Goal: Find specific page/section: Find specific page/section

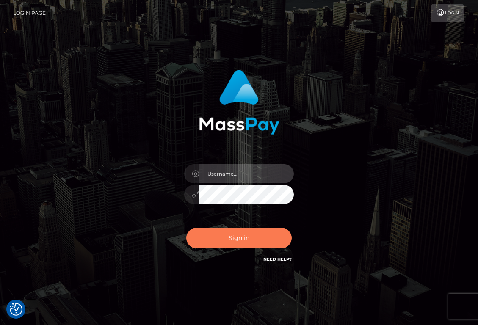
type input "maddie.whop"
click at [238, 231] on button "Sign in" at bounding box center [239, 238] width 106 height 21
type input "maddie.whop"
click at [234, 234] on button "Sign in" at bounding box center [239, 238] width 106 height 21
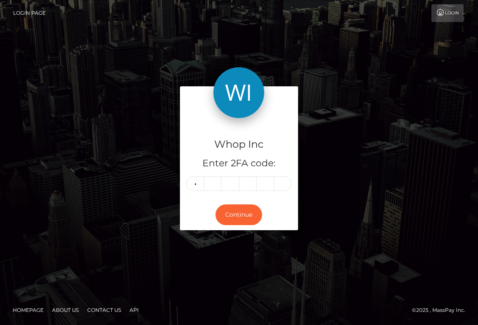
type input "7"
type input "3"
type input "9"
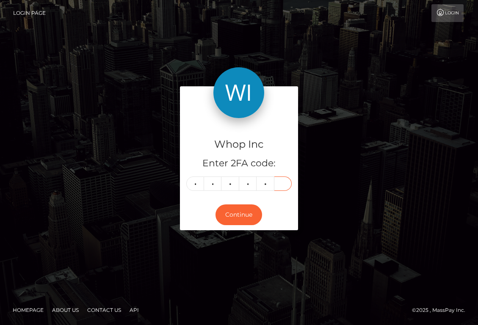
type input "3"
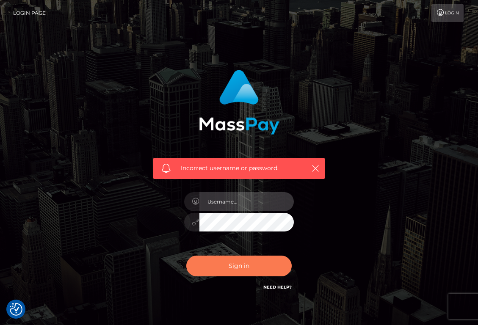
type input "maddie.whop"
click at [244, 269] on button "Sign in" at bounding box center [239, 266] width 106 height 21
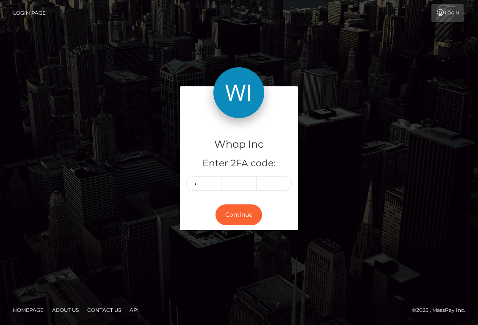
type input "6"
type input "2"
type input "5"
type input "8"
type input "5"
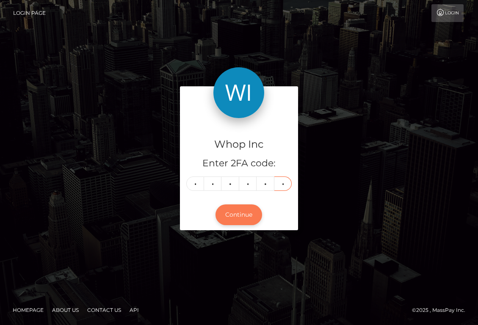
type input "3"
click at [246, 209] on button "Continue" at bounding box center [238, 214] width 47 height 21
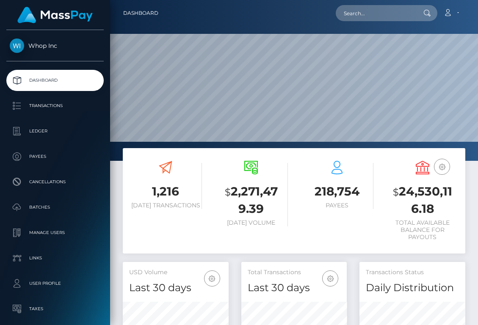
scroll to position [150, 106]
click at [388, 16] on input "text" at bounding box center [375, 13] width 80 height 16
paste input "oc.christie01@gmail.com"
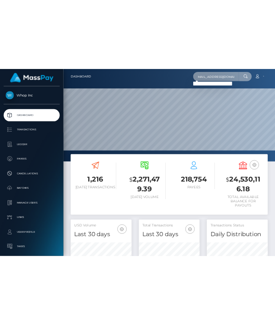
scroll to position [0, 0]
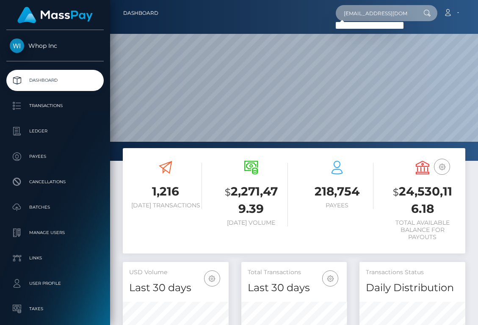
drag, startPoint x: 366, startPoint y: 15, endPoint x: 247, endPoint y: 15, distance: 119.3
click at [247, 15] on div "oc.christie01@gmail.com Loading... Loading... Account Edit Profile" at bounding box center [315, 13] width 300 height 18
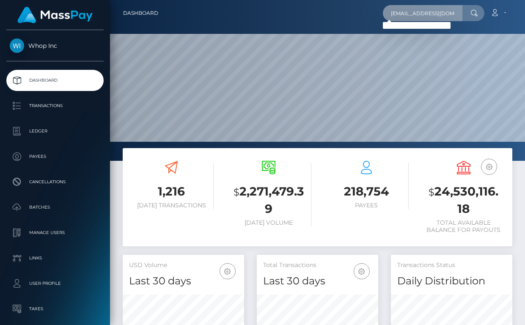
click at [441, 10] on input "oc.christie01@gmail.com" at bounding box center [423, 13] width 80 height 16
paste input "Oshido Carl Christie"
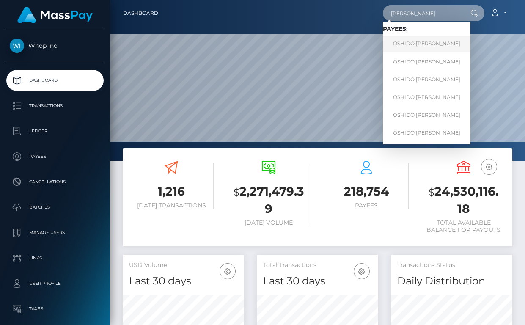
type input "Oshido Carl Christie"
click at [448, 45] on link "OSHIDO CARL CHRISTIE" at bounding box center [427, 44] width 88 height 16
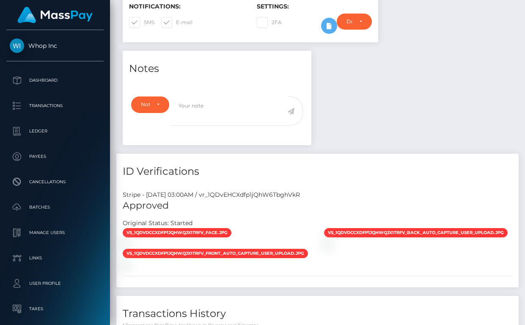
scroll to position [385, 0]
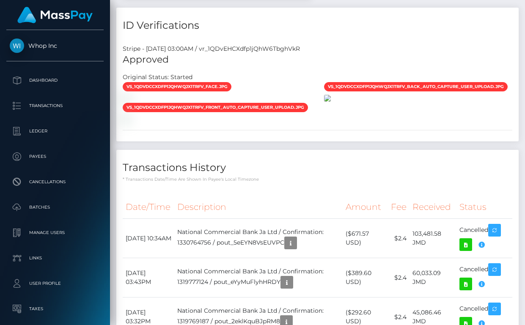
click at [331, 102] on img at bounding box center [327, 98] width 7 height 7
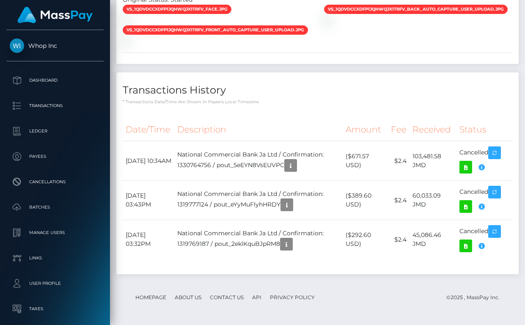
scroll to position [536, 0]
click at [463, 171] on icon at bounding box center [466, 167] width 10 height 11
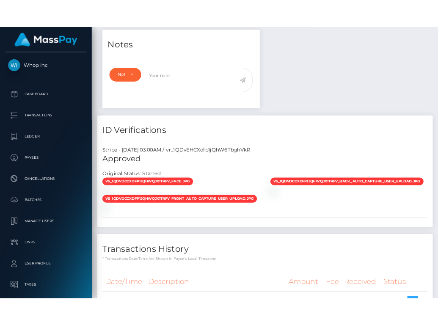
scroll to position [0, 0]
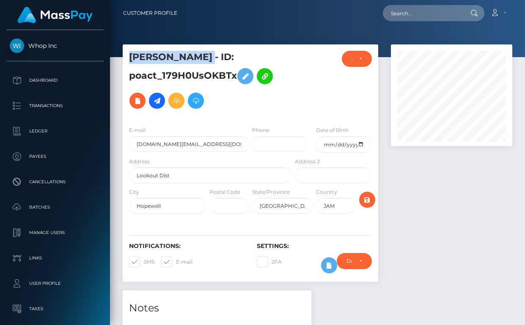
drag, startPoint x: 245, startPoint y: 57, endPoint x: 120, endPoint y: 55, distance: 125.7
click at [120, 55] on div "OSHIDO CARL CHRISTIE - ID: poact_179H0UsOKBTx CLOSED ACTIVE E-mail Phone" at bounding box center [250, 167] width 268 height 246
copy h5 "OSHIDO CARL CHRISTIE"
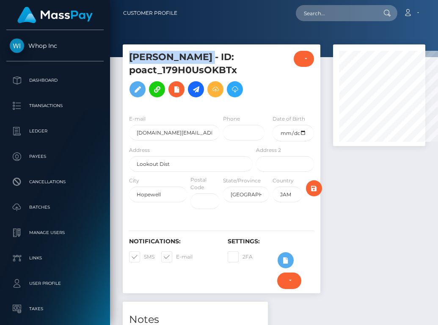
scroll to position [422975, 422984]
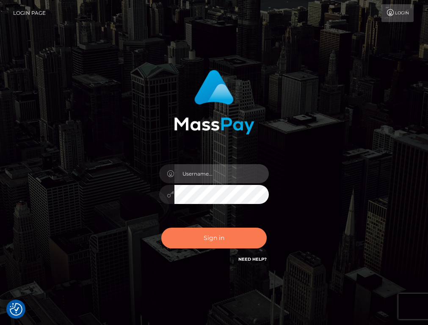
type input "maddie.whop"
click at [221, 233] on button "Sign in" at bounding box center [214, 238] width 106 height 21
type input "maddie.whop"
click at [220, 235] on button "Sign in" at bounding box center [214, 238] width 106 height 21
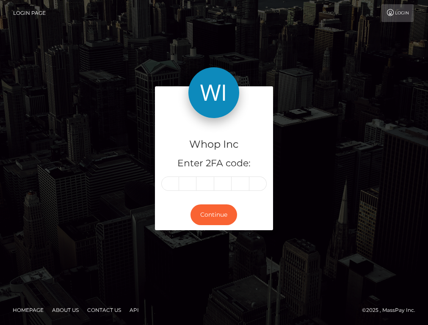
click at [169, 182] on input "text" at bounding box center [170, 183] width 18 height 14
type input "0"
type input "5"
type input "7"
type input "5"
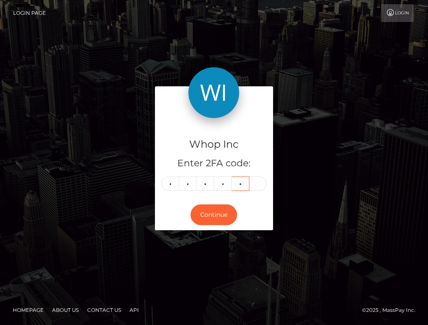
type input "2"
type input "8"
click at [225, 216] on button "Continue" at bounding box center [213, 214] width 47 height 21
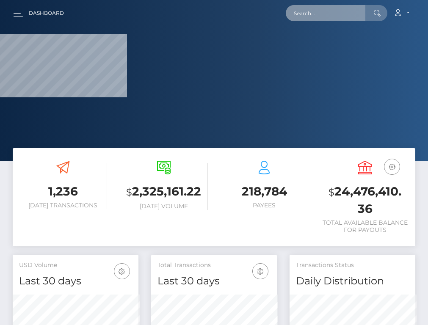
click at [312, 16] on input "text" at bounding box center [326, 13] width 80 height 16
paste input "[PERSON_NAME]"
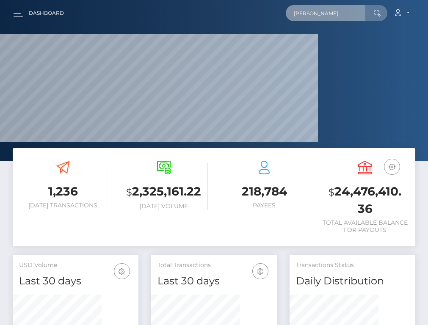
scroll to position [165, 89]
type input "AYMEN BENSELLAM"
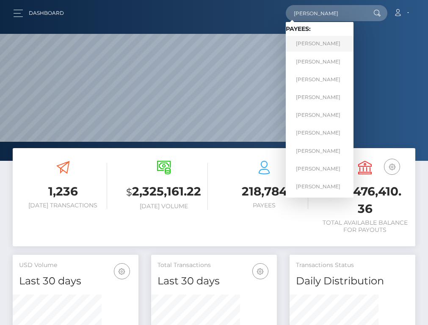
click at [333, 46] on link "AYMEN BENSELLAM" at bounding box center [320, 44] width 68 height 16
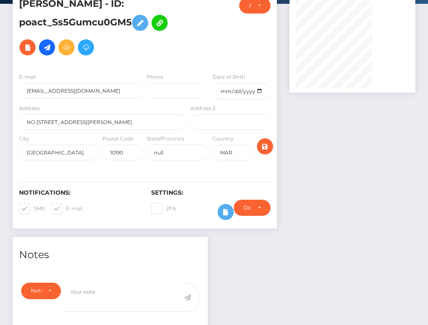
scroll to position [58, 0]
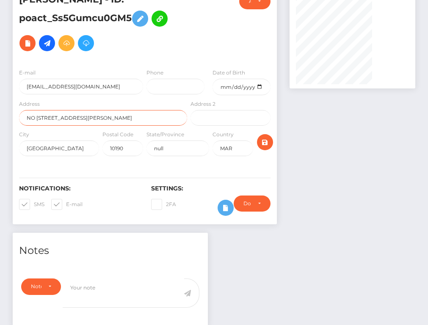
drag, startPoint x: 218, startPoint y: 145, endPoint x: 94, endPoint y: 145, distance: 123.5
click at [94, 145] on div "Whop Inc Dashboard Transactions Ledger Payees" at bounding box center [214, 104] width 428 height 325
